Goal: Book appointment/travel/reservation

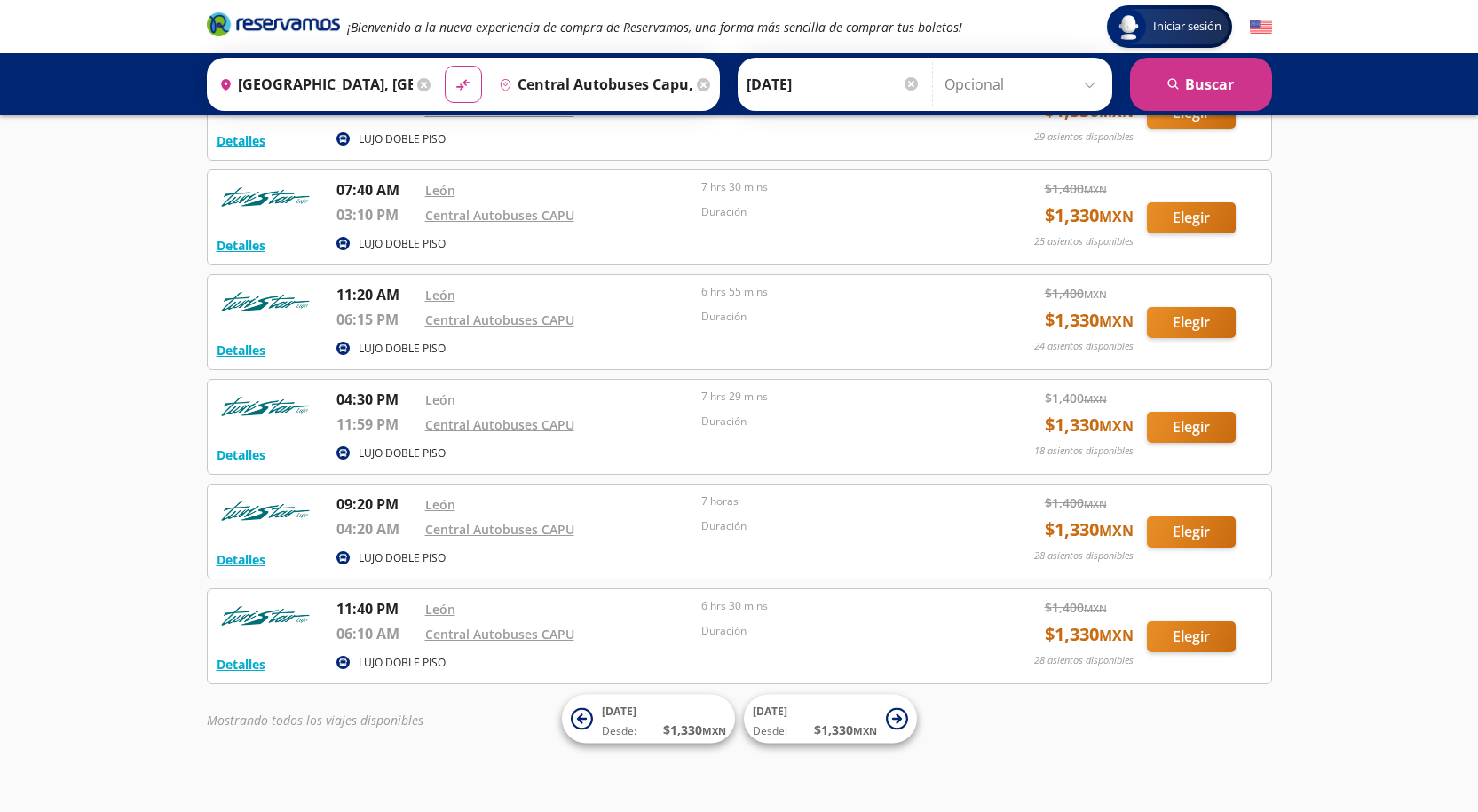
scroll to position [254, 0]
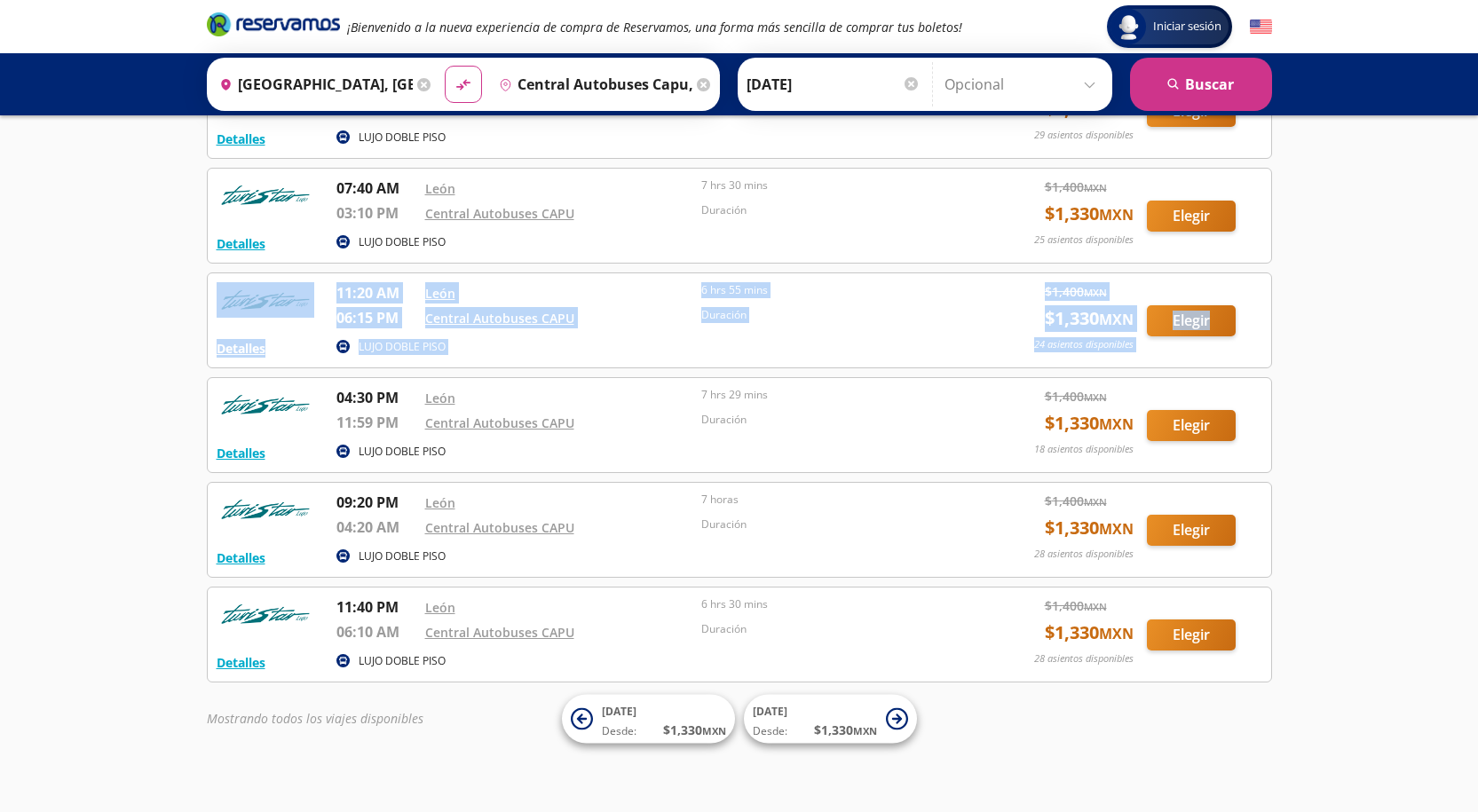
click at [1464, 246] on div "Iniciar sesión Iniciar sesión ¡Bienvenido a la nueva experiencia de compra de R…" at bounding box center [739, 286] width 1478 height 1080
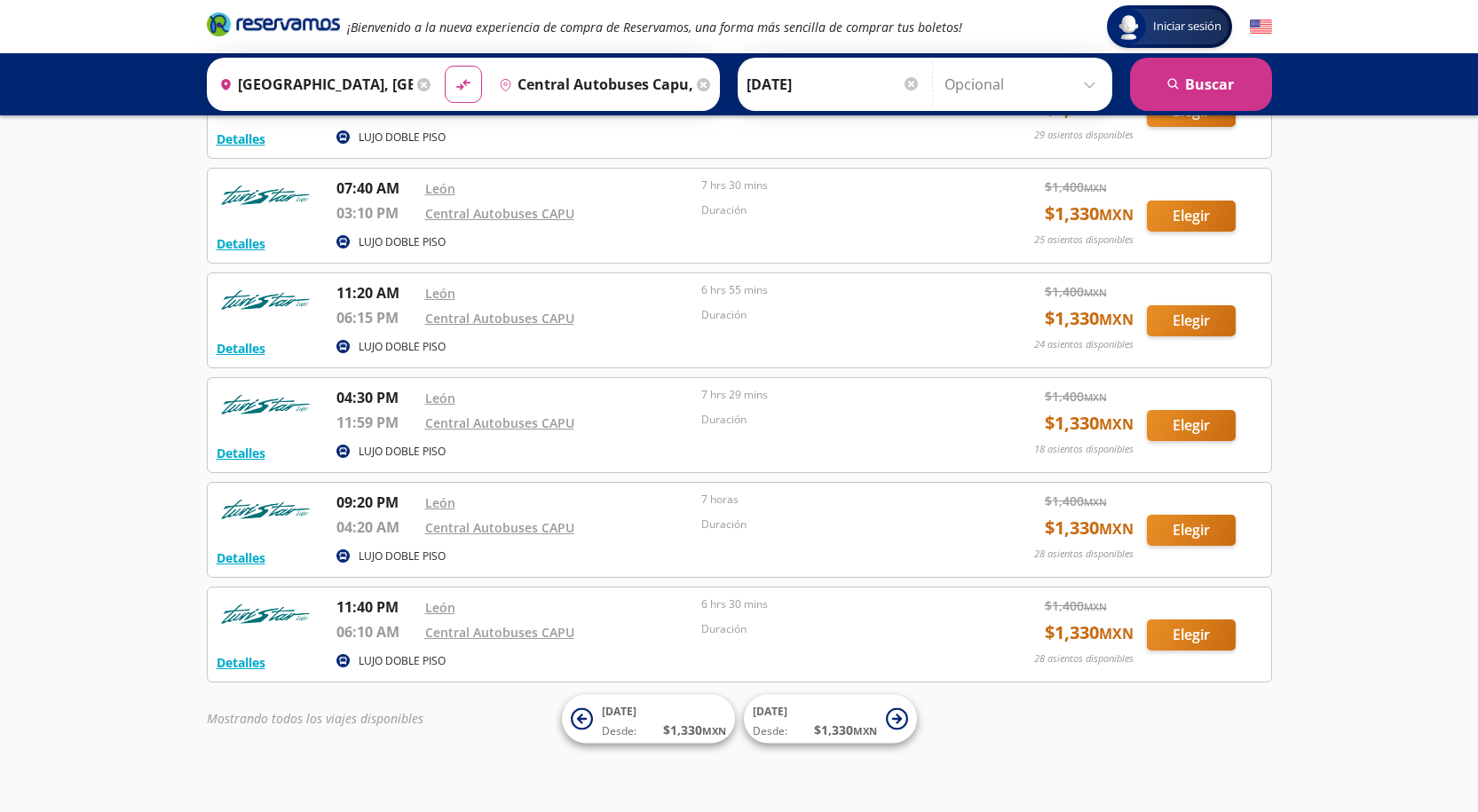
click at [1414, 494] on div "Iniciar sesión Iniciar sesión ¡Bienvenido a la nueva experiencia de compra de R…" at bounding box center [739, 286] width 1478 height 1080
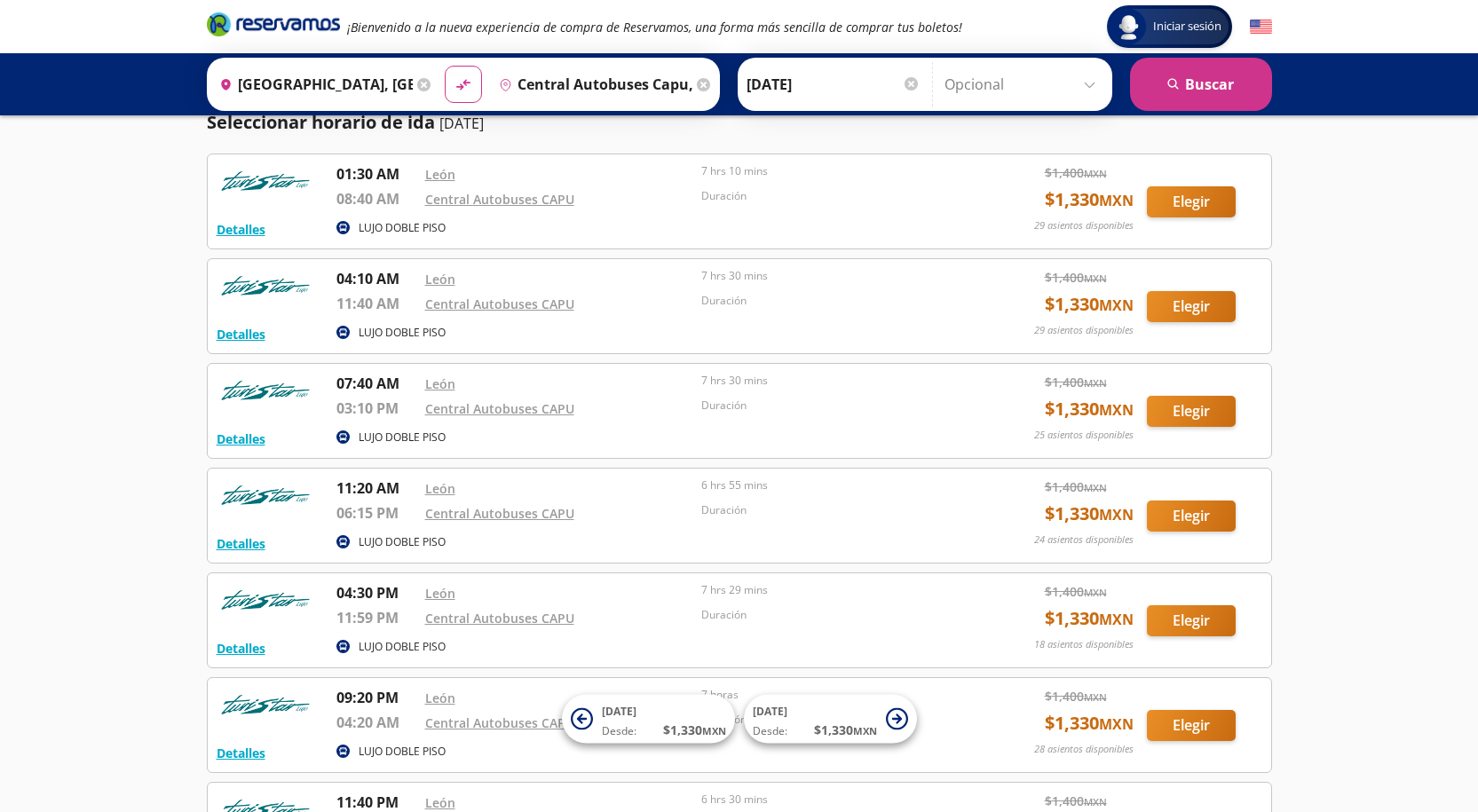
scroll to position [61, 0]
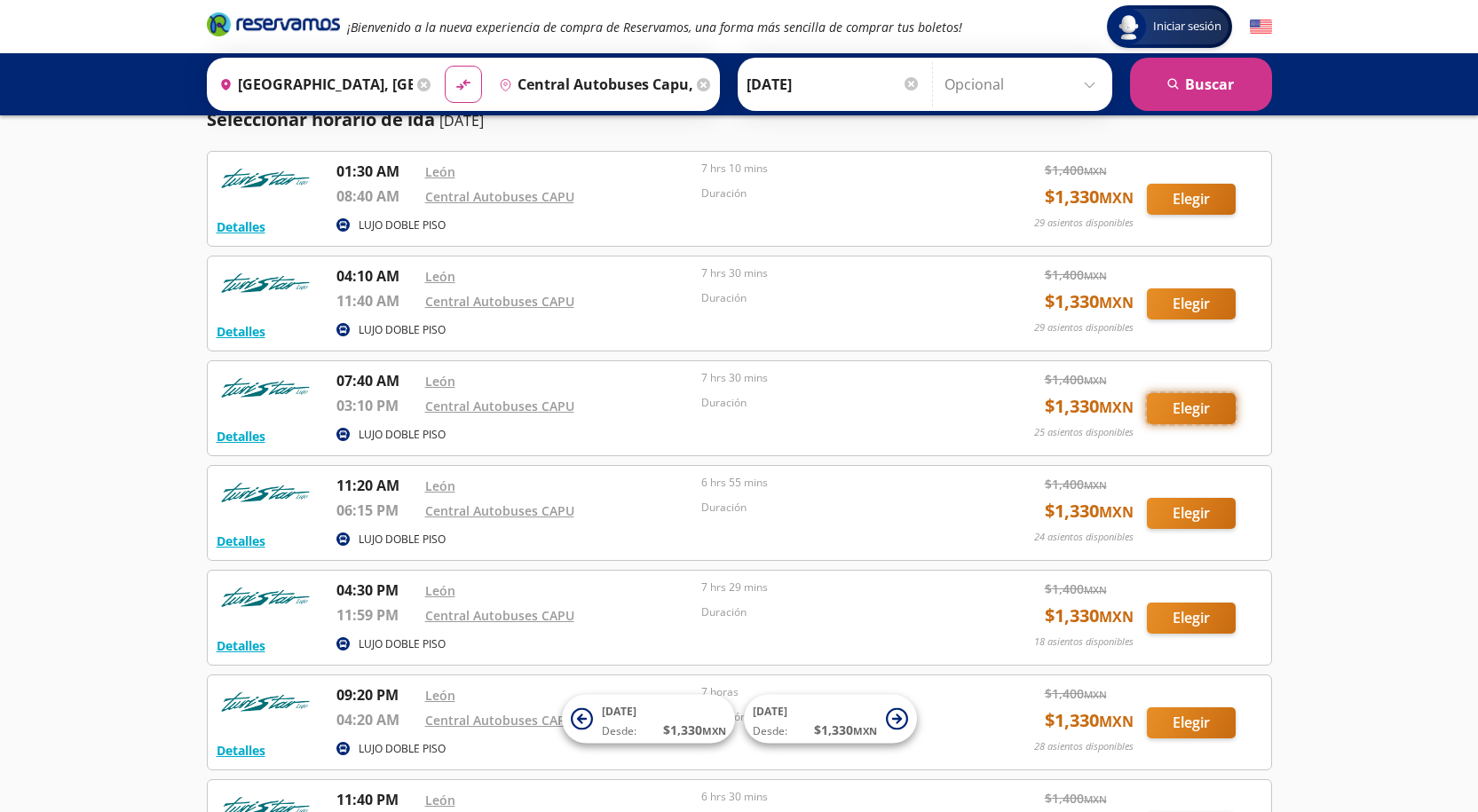
click at [1187, 411] on button "Elegir" at bounding box center [1191, 408] width 88 height 31
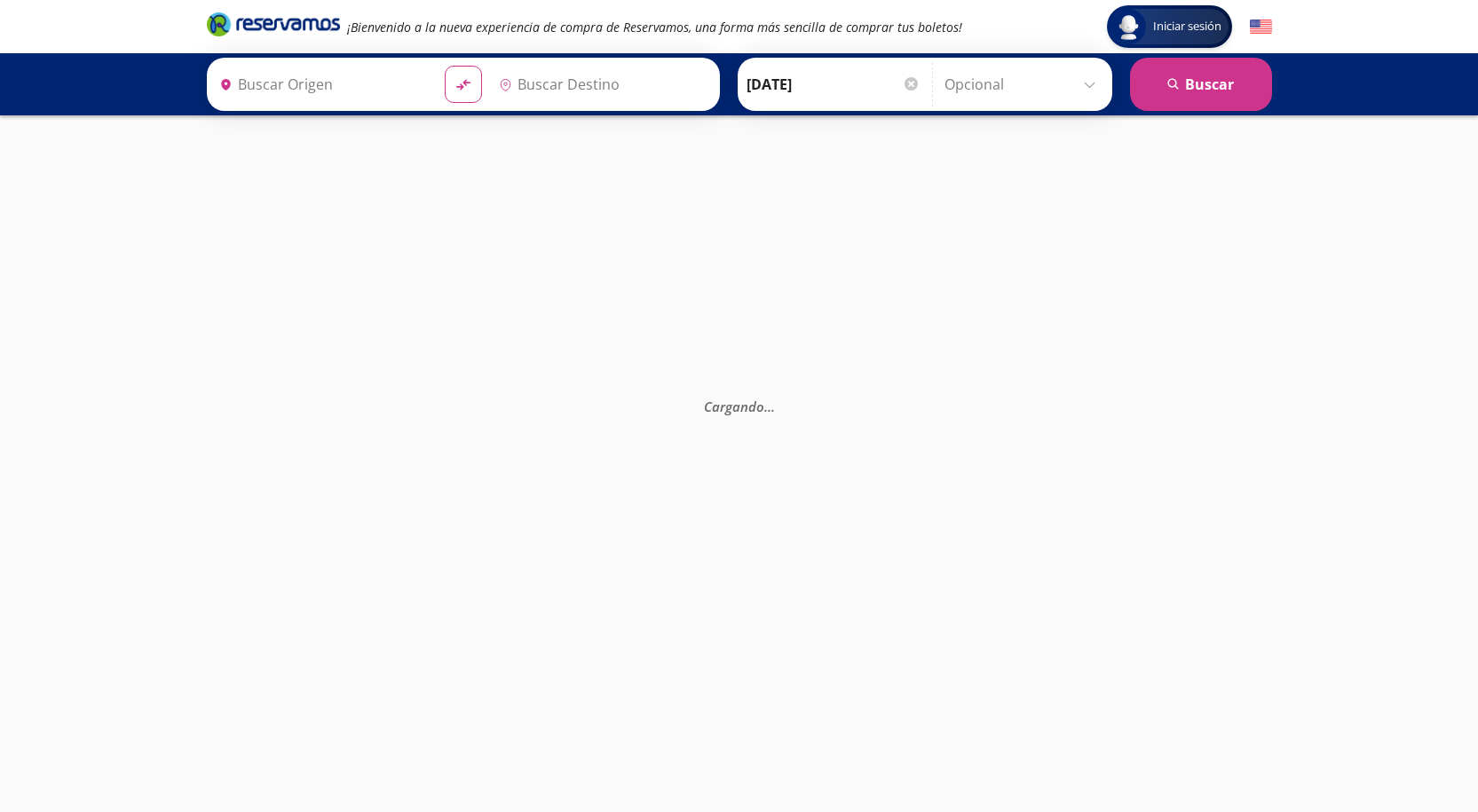
type input "Central Autobuses Capu, [GEOGRAPHIC_DATA]"
type input "[GEOGRAPHIC_DATA], [GEOGRAPHIC_DATA]"
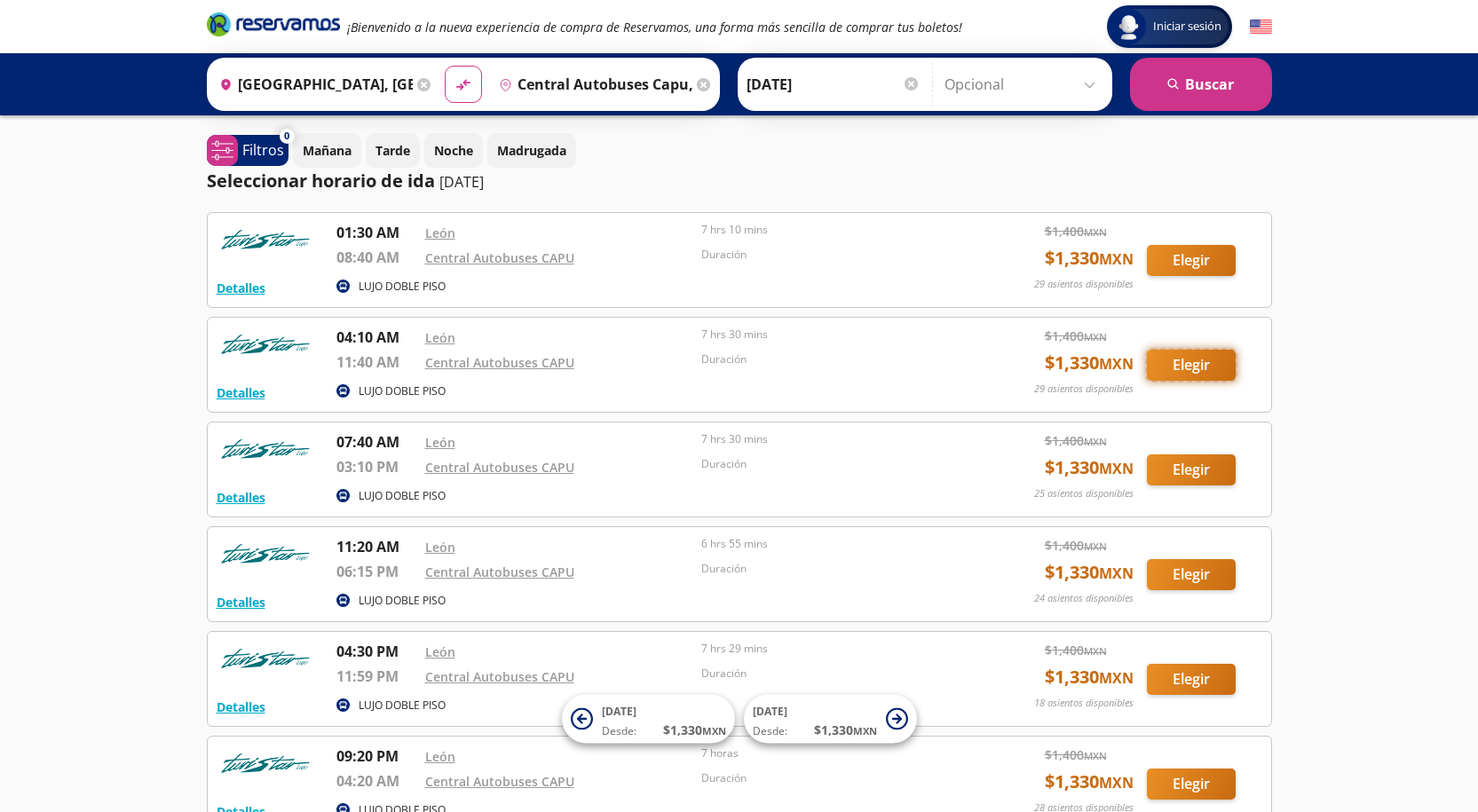
click at [1178, 363] on button "Elegir" at bounding box center [1191, 365] width 88 height 31
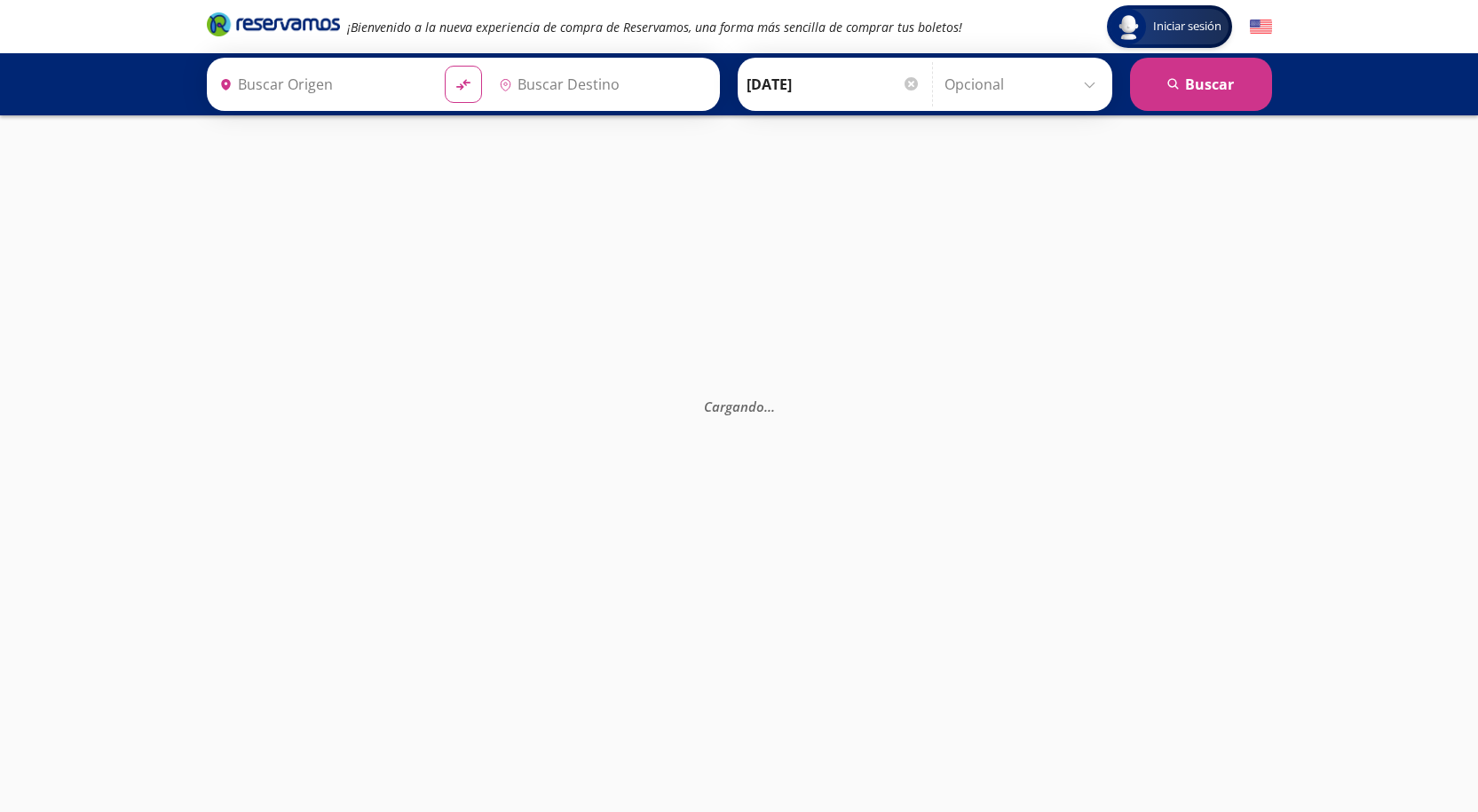
type input "Central Autobuses Capu, [GEOGRAPHIC_DATA]"
type input "[GEOGRAPHIC_DATA], [GEOGRAPHIC_DATA]"
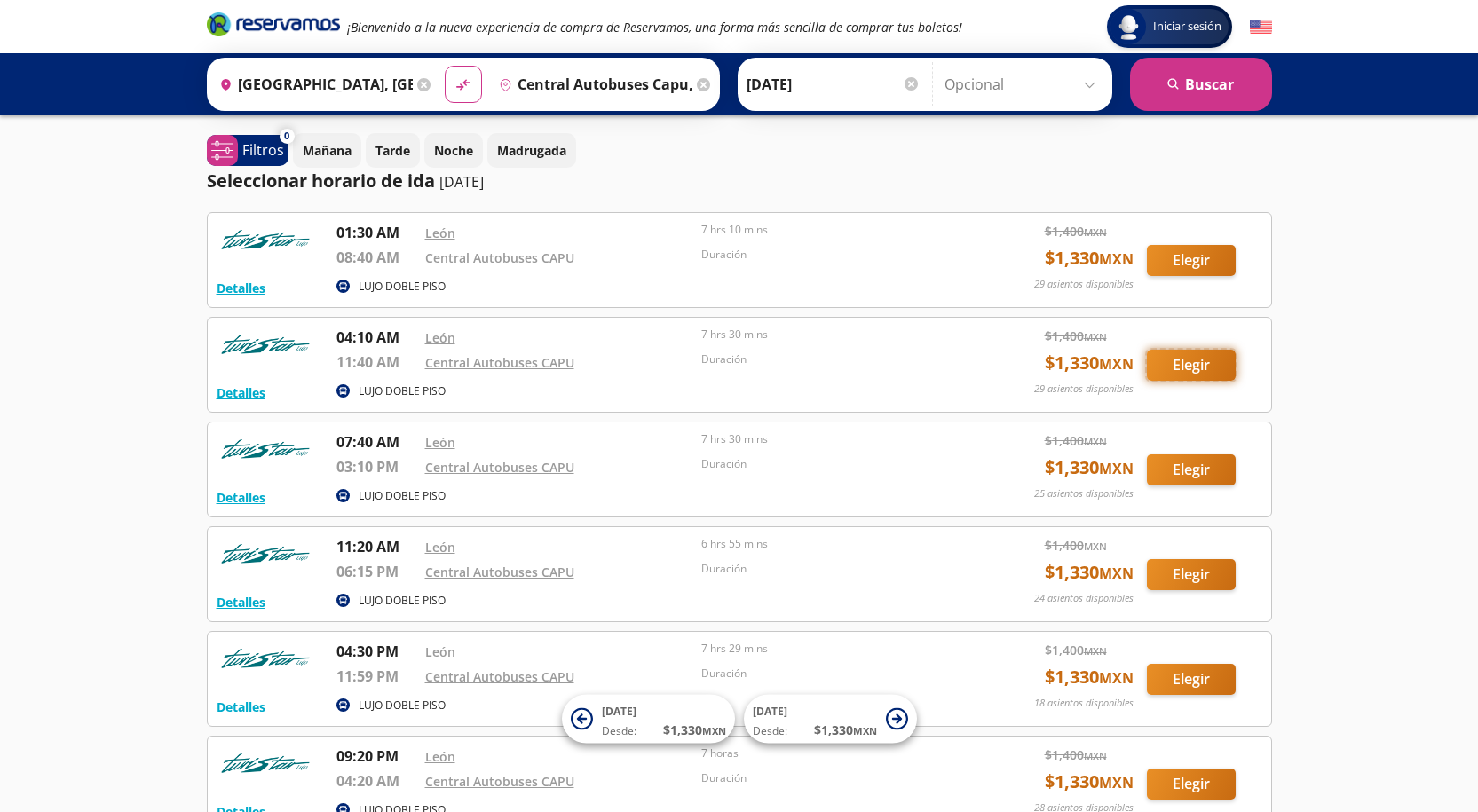
click at [1165, 362] on button "Elegir" at bounding box center [1191, 365] width 88 height 31
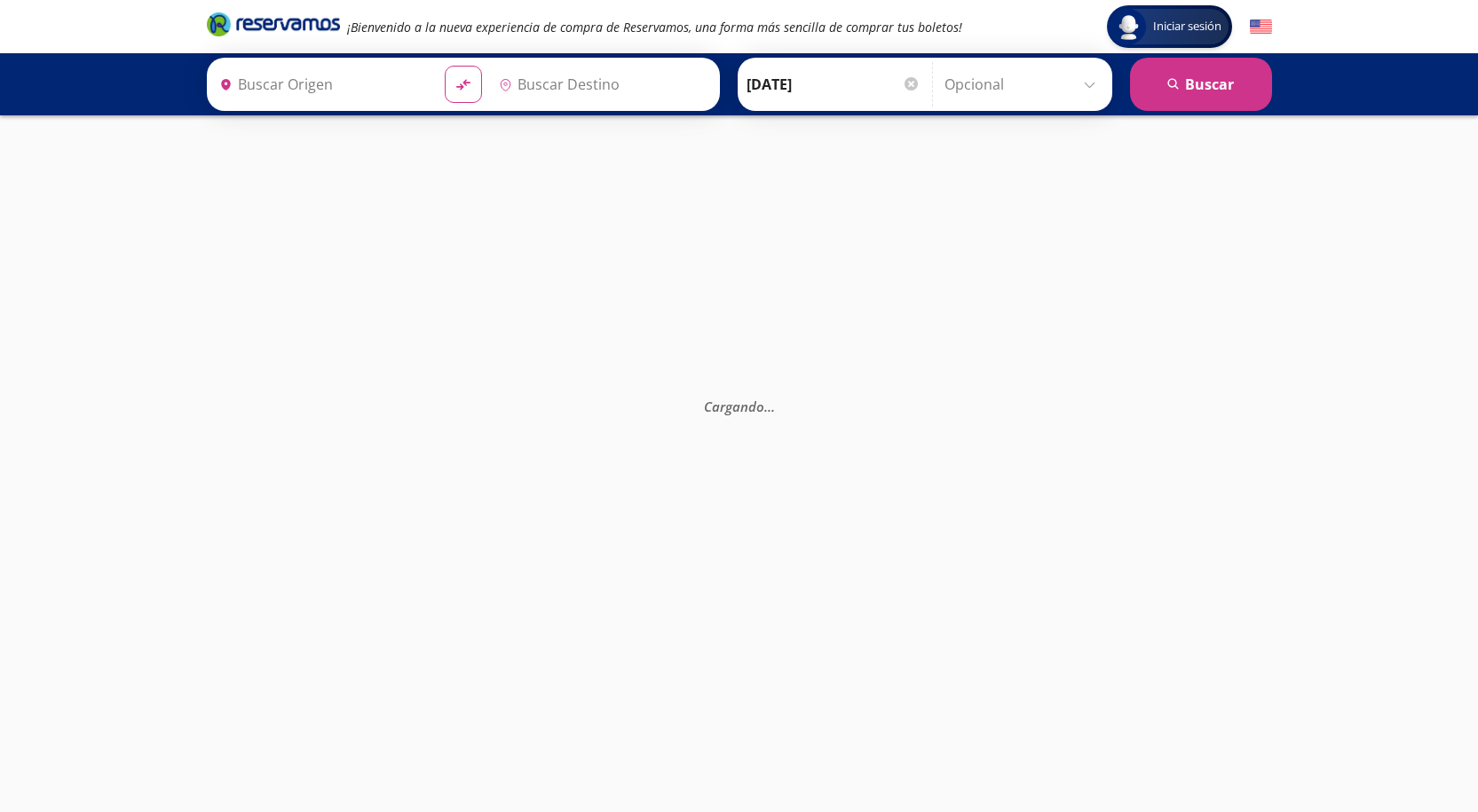
type input "Central Autobuses Capu, [GEOGRAPHIC_DATA]"
type input "[GEOGRAPHIC_DATA], [GEOGRAPHIC_DATA]"
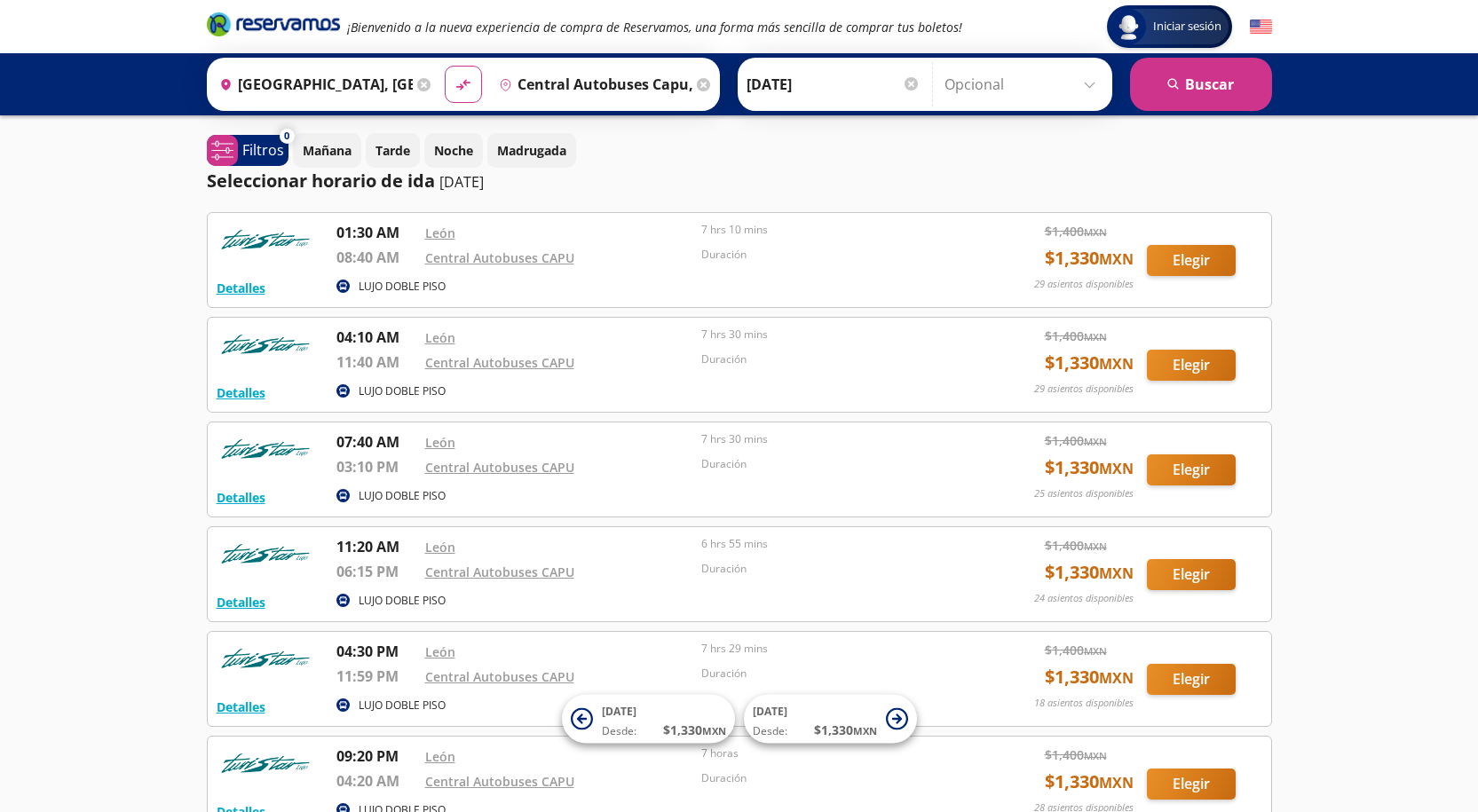
click at [619, 552] on div "León" at bounding box center [559, 547] width 268 height 21
click at [1184, 589] on button "Elegir" at bounding box center [1191, 574] width 88 height 31
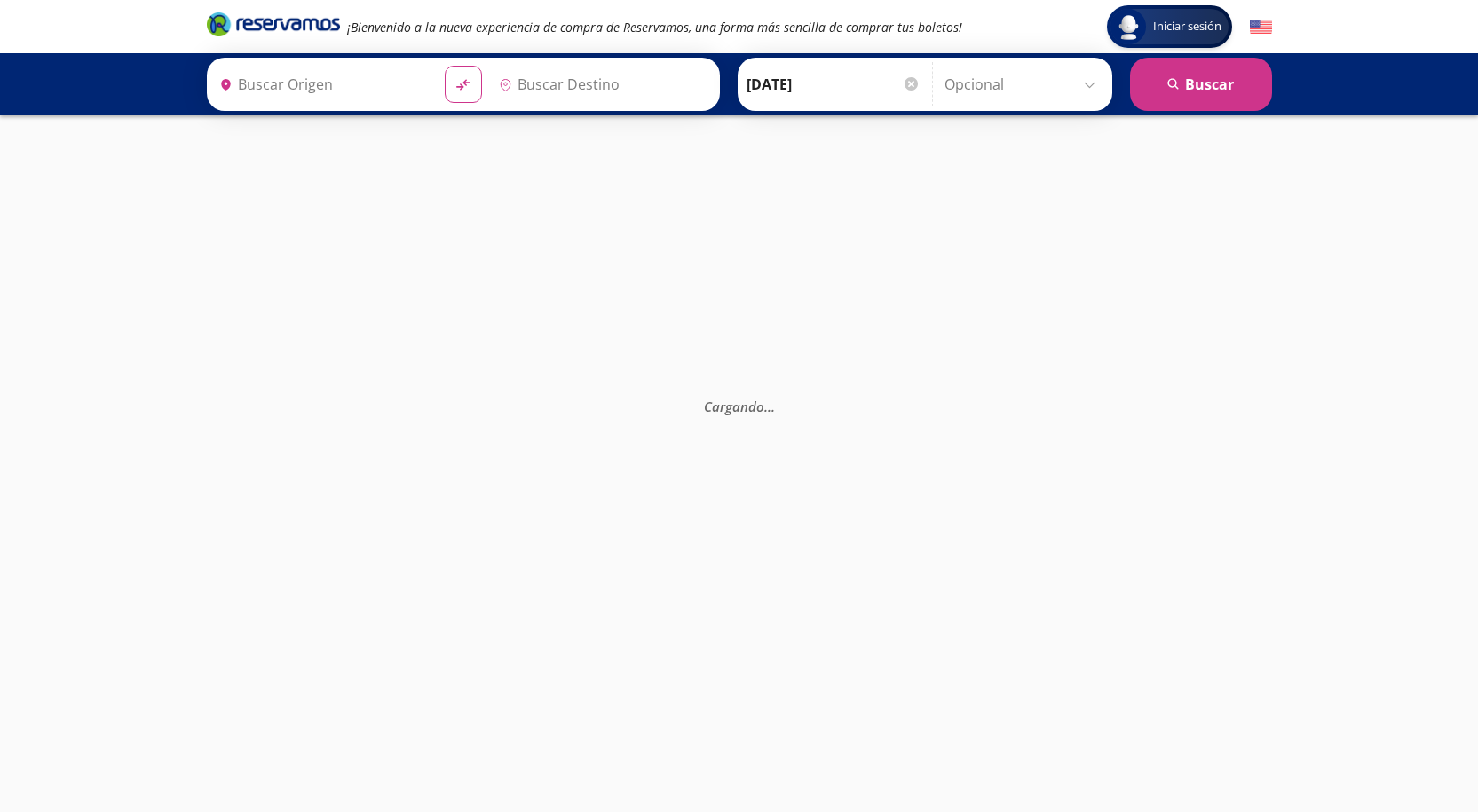
type input "[GEOGRAPHIC_DATA], [GEOGRAPHIC_DATA]"
type input "Central Autobuses Capu, [GEOGRAPHIC_DATA]"
